Goal: Task Accomplishment & Management: Manage account settings

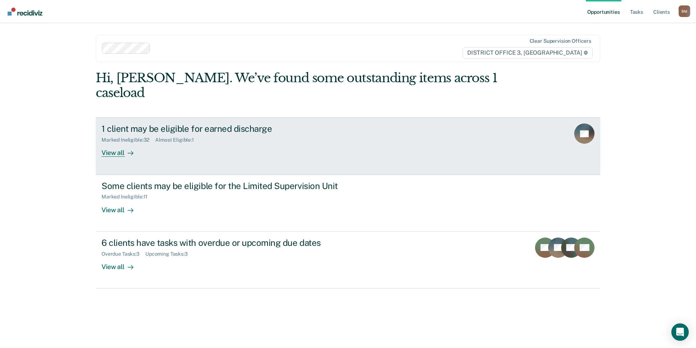
click at [109, 143] on div "View all" at bounding box center [121, 150] width 41 height 14
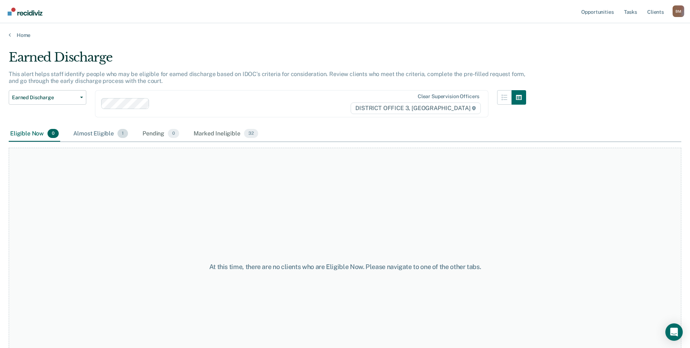
click at [109, 138] on div "Almost Eligible 1" at bounding box center [101, 134] width 58 height 16
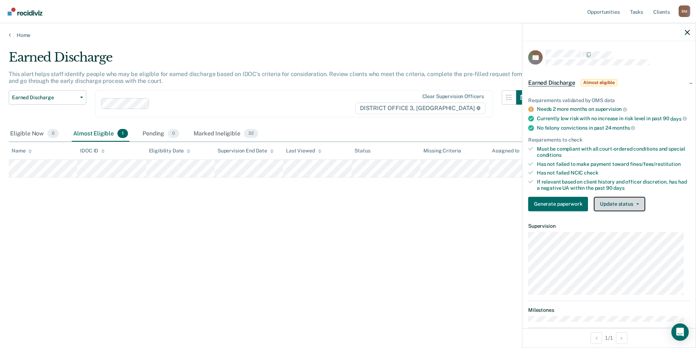
click at [608, 209] on button "Update status" at bounding box center [619, 204] width 51 height 14
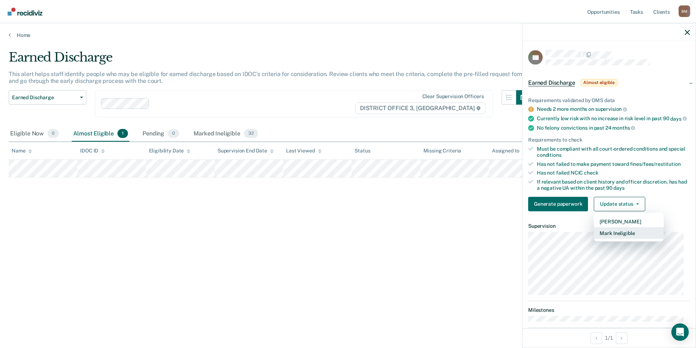
click at [604, 239] on button "Mark Ineligible" at bounding box center [629, 233] width 70 height 12
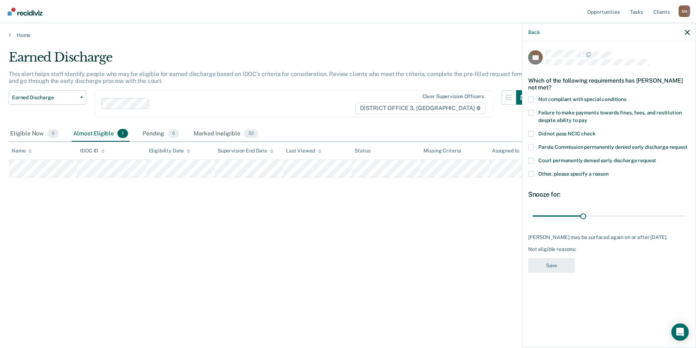
click at [533, 174] on span at bounding box center [531, 174] width 6 height 6
click at [608, 171] on input "Other, please specify a reason" at bounding box center [608, 171] width 0 height 0
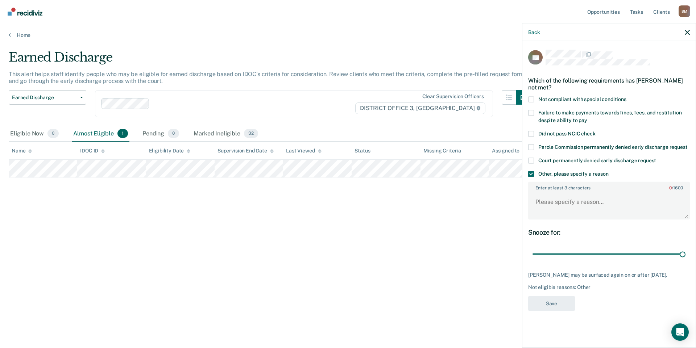
drag, startPoint x: 584, startPoint y: 254, endPoint x: 695, endPoint y: 242, distance: 111.9
type input "90"
click at [685, 248] on input "range" at bounding box center [608, 254] width 153 height 13
click at [560, 206] on textarea "Enter at least 3 characters 0 / 1600" at bounding box center [609, 205] width 160 height 27
type textarea "Still completing MHC"
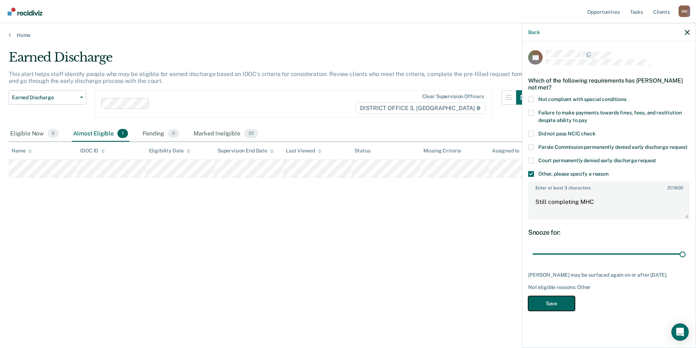
click at [559, 304] on button "Save" at bounding box center [551, 303] width 47 height 15
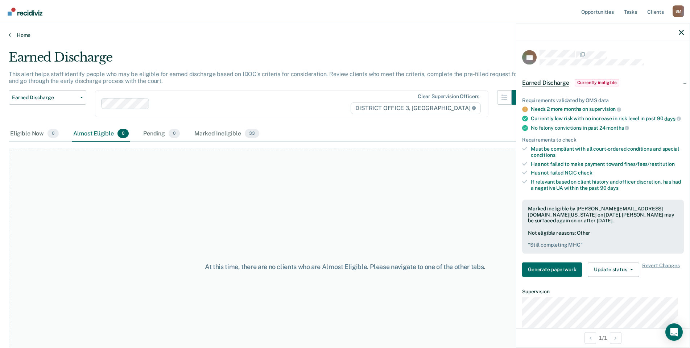
click at [16, 34] on link "Home" at bounding box center [345, 35] width 672 height 7
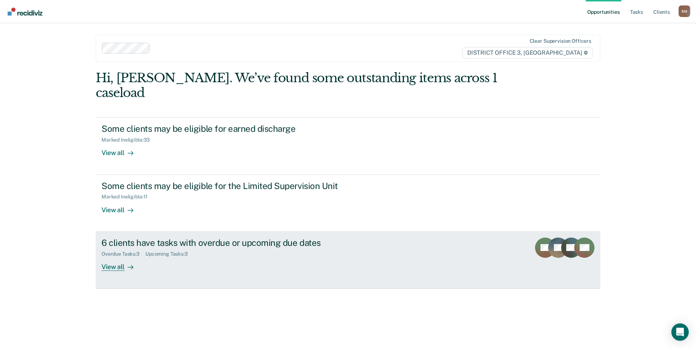
click at [125, 263] on div at bounding box center [129, 267] width 9 height 8
